Goal: Task Accomplishment & Management: Manage account settings

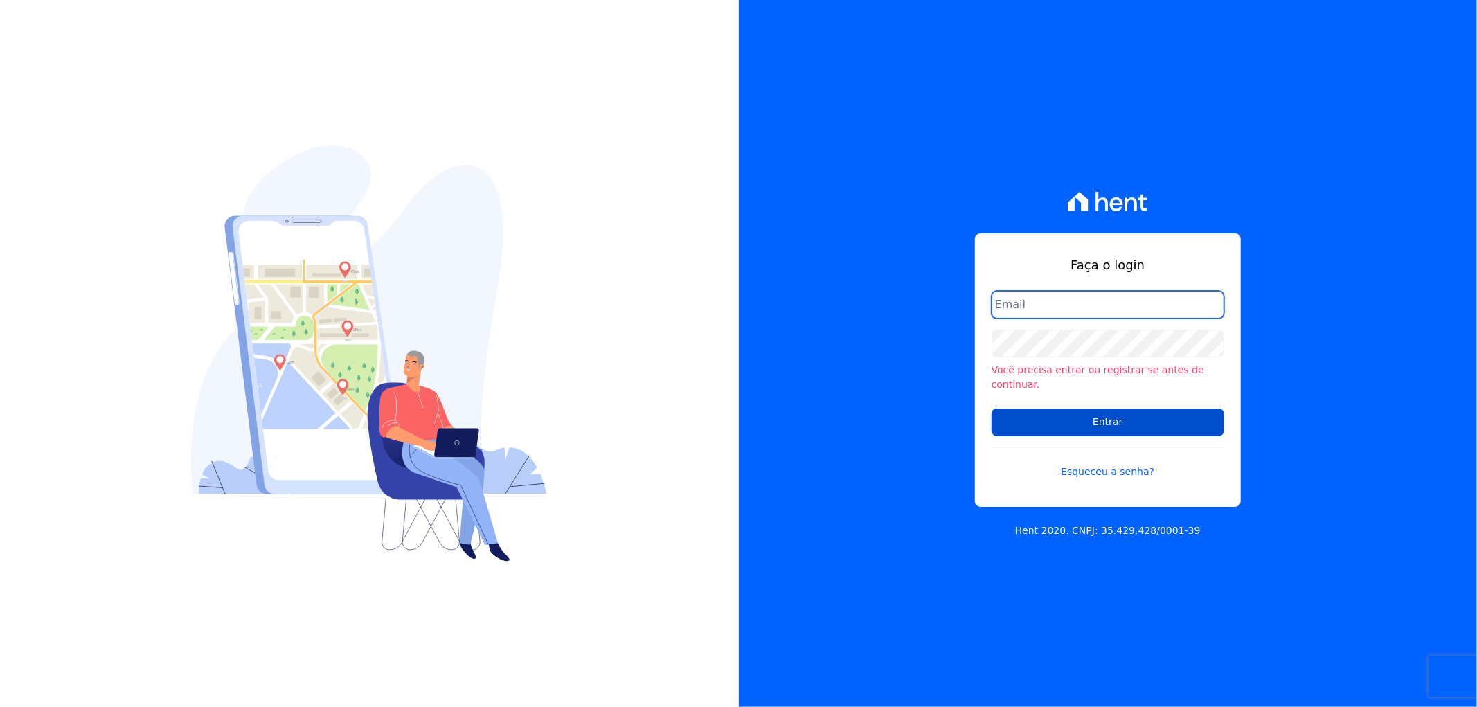
type input "[PERSON_NAME][EMAIL_ADDRESS][DOMAIN_NAME]"
click at [1023, 409] on input "Entrar" at bounding box center [1108, 423] width 233 height 28
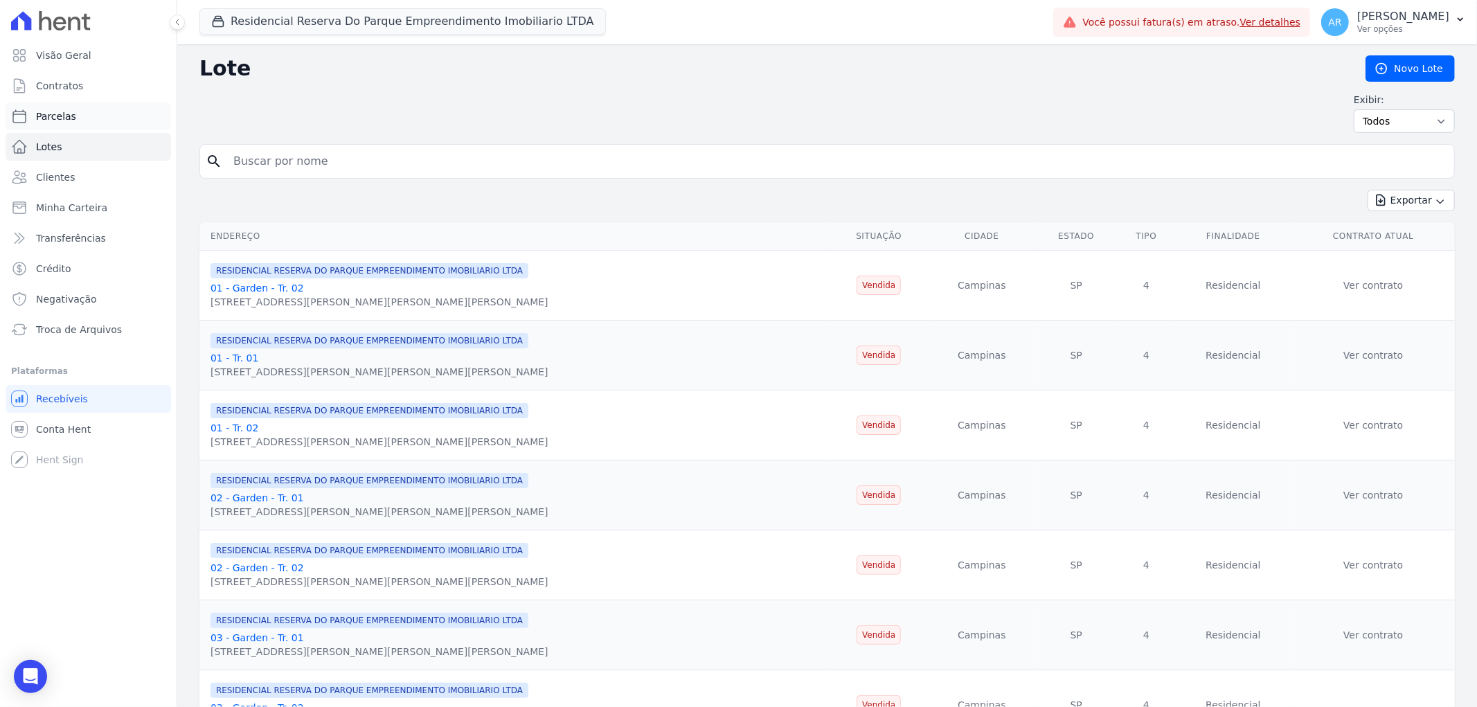
click at [59, 118] on span "Parcelas" at bounding box center [56, 116] width 40 height 14
select select
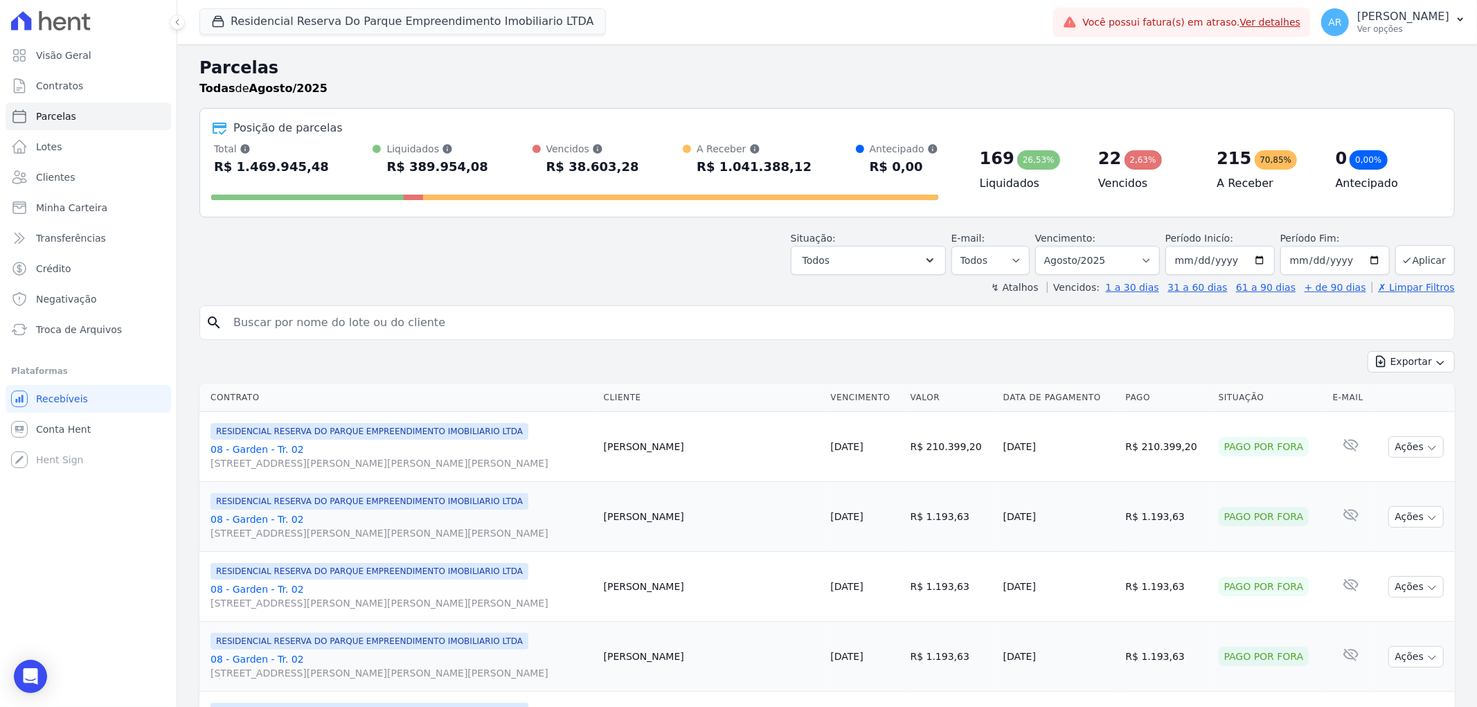
click at [363, 314] on input "search" at bounding box center [837, 323] width 1224 height 28
type input "capato"
select select
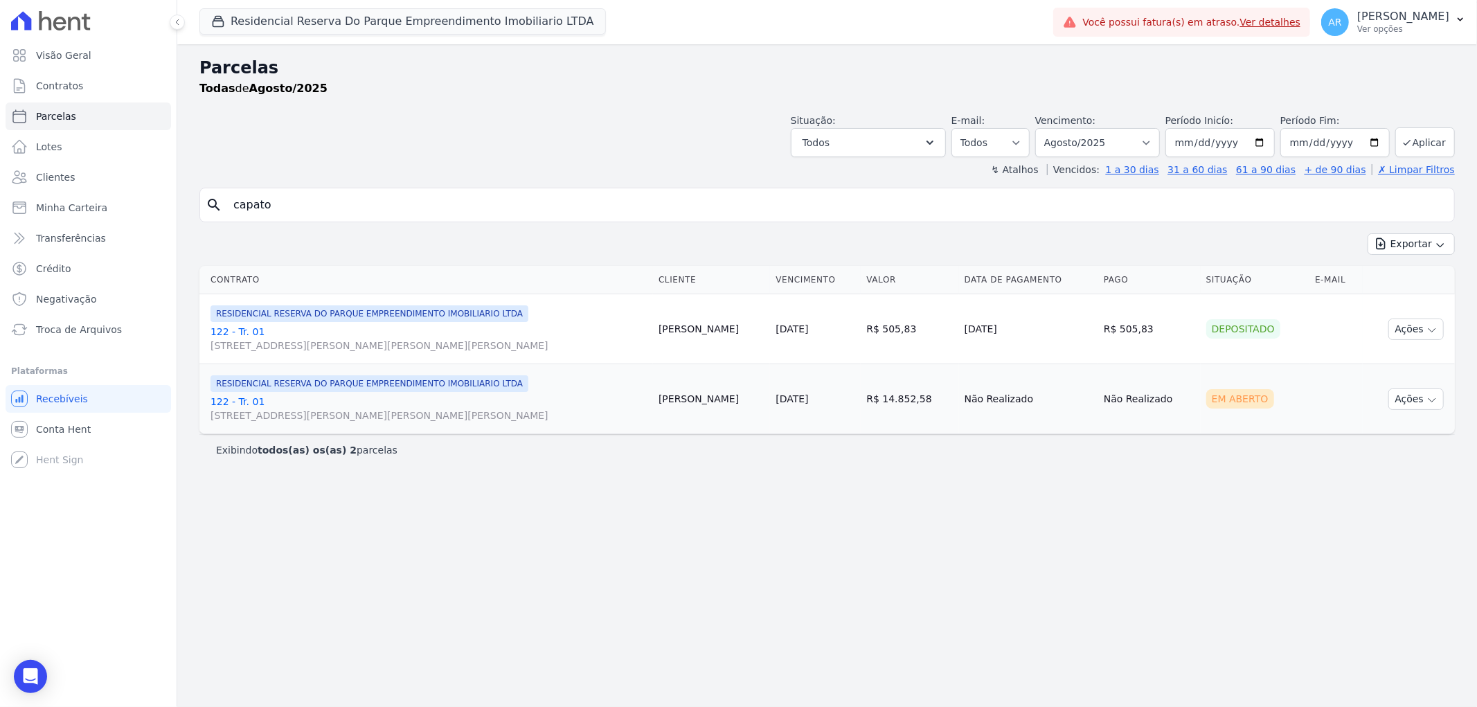
click at [237, 399] on link "122 - Tr. 01 Avenida Doutor José Bonifácio Coutinho Nogueira, 150, ANDAR 2 SALA…" at bounding box center [428, 409] width 437 height 28
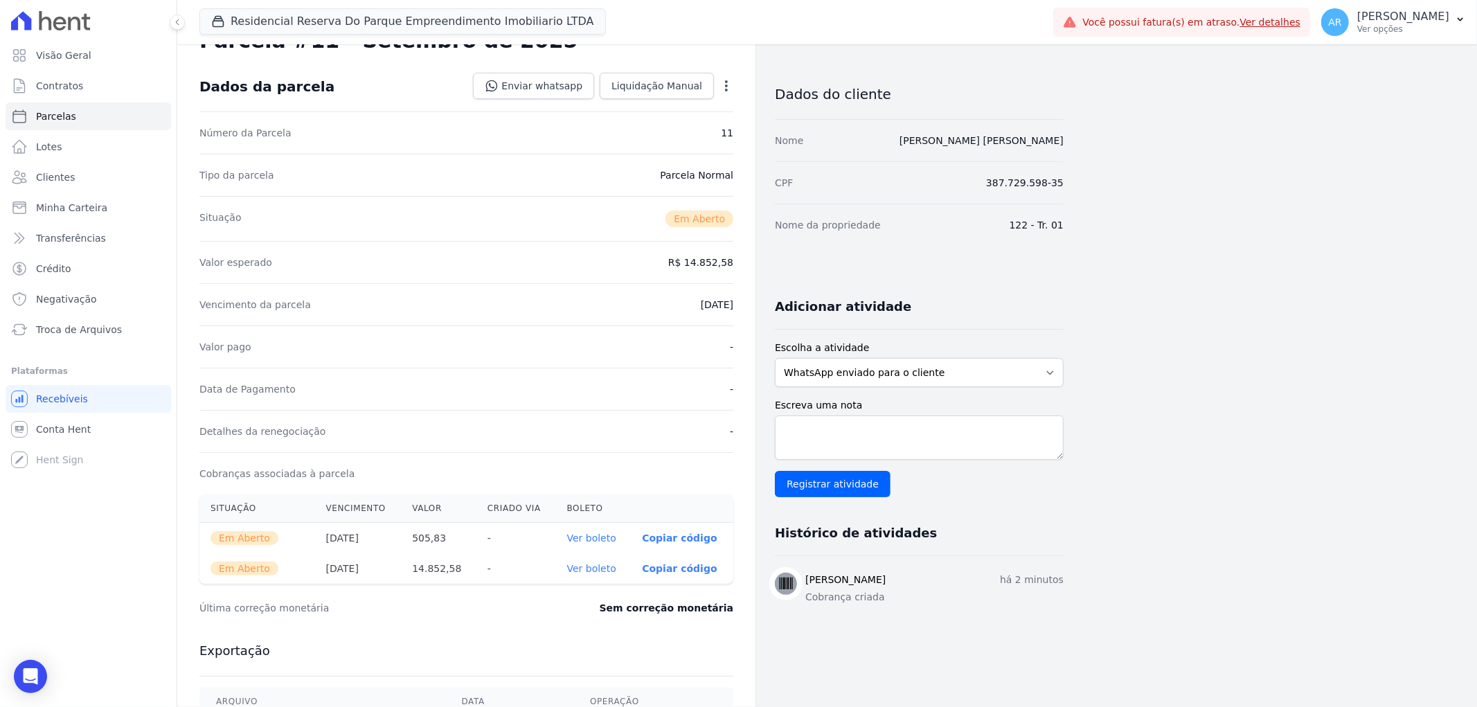
scroll to position [77, 0]
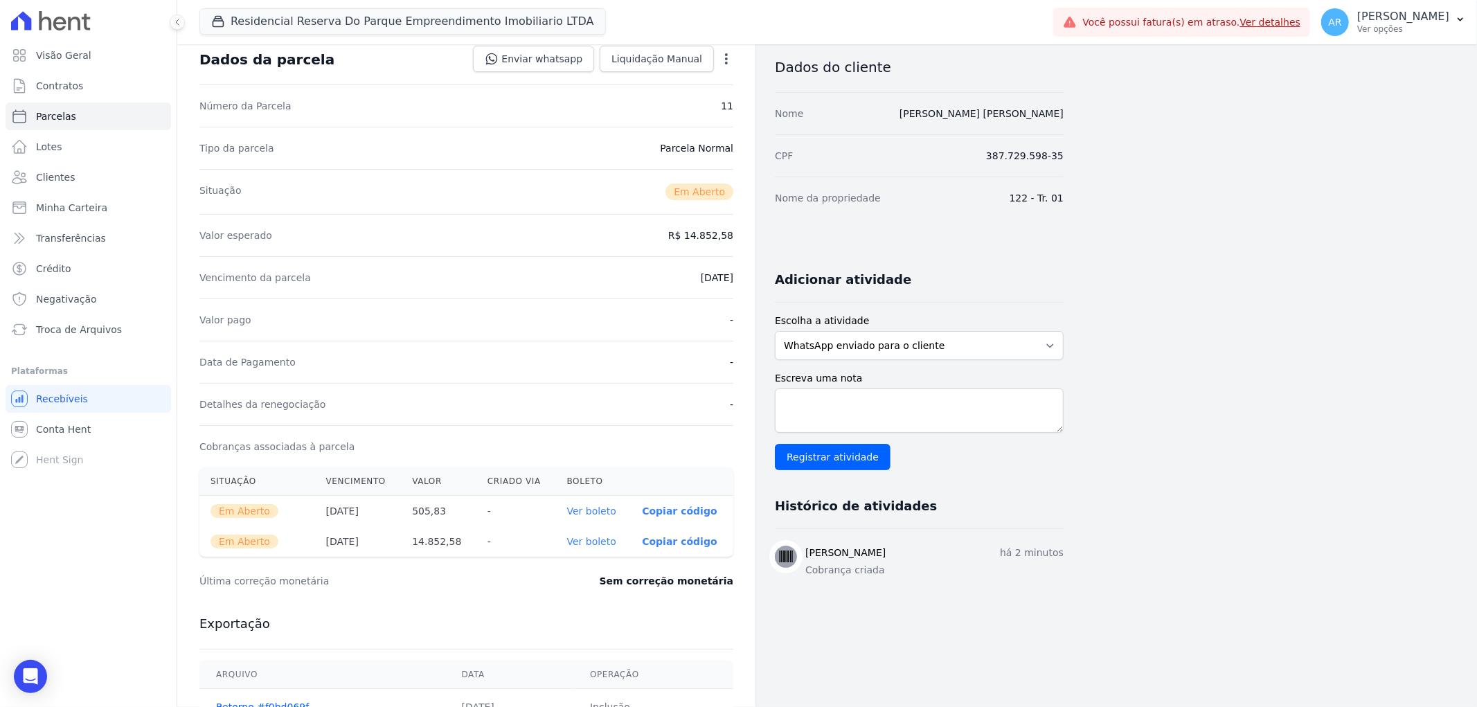
click at [610, 510] on link "Ver boleto" at bounding box center [591, 510] width 49 height 11
click at [589, 541] on link "Ver boleto" at bounding box center [591, 541] width 49 height 11
